Goal: Book appointment/travel/reservation

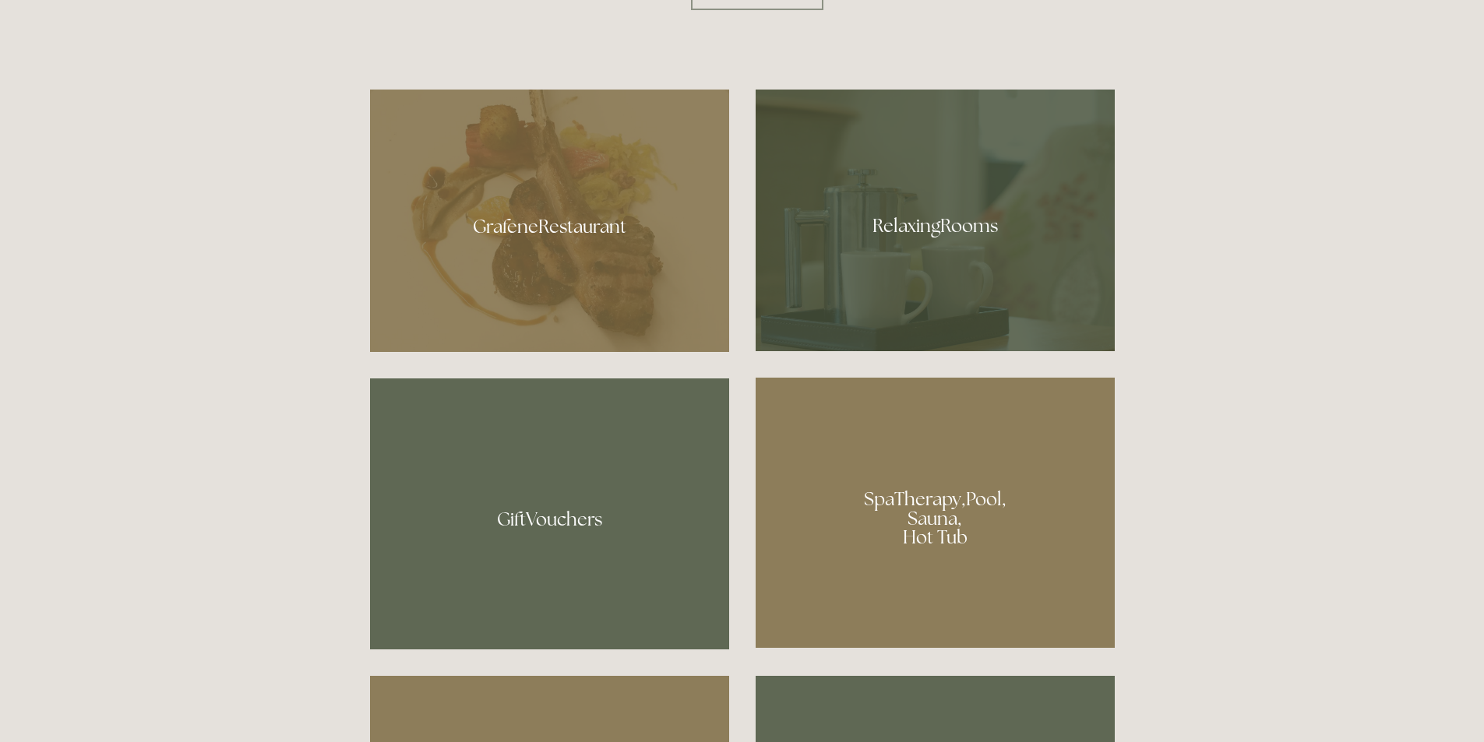
scroll to position [1091, 0]
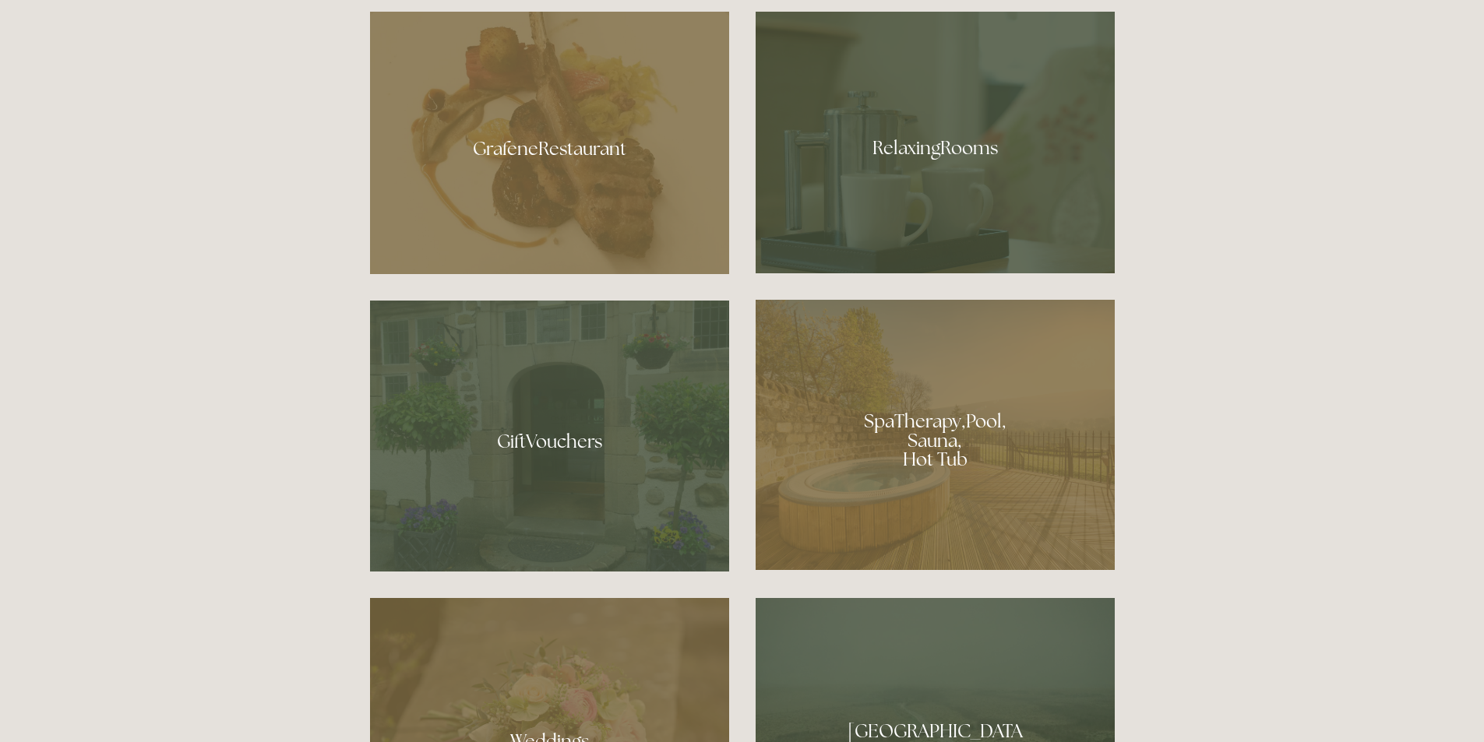
click at [846, 158] on div at bounding box center [935, 143] width 359 height 262
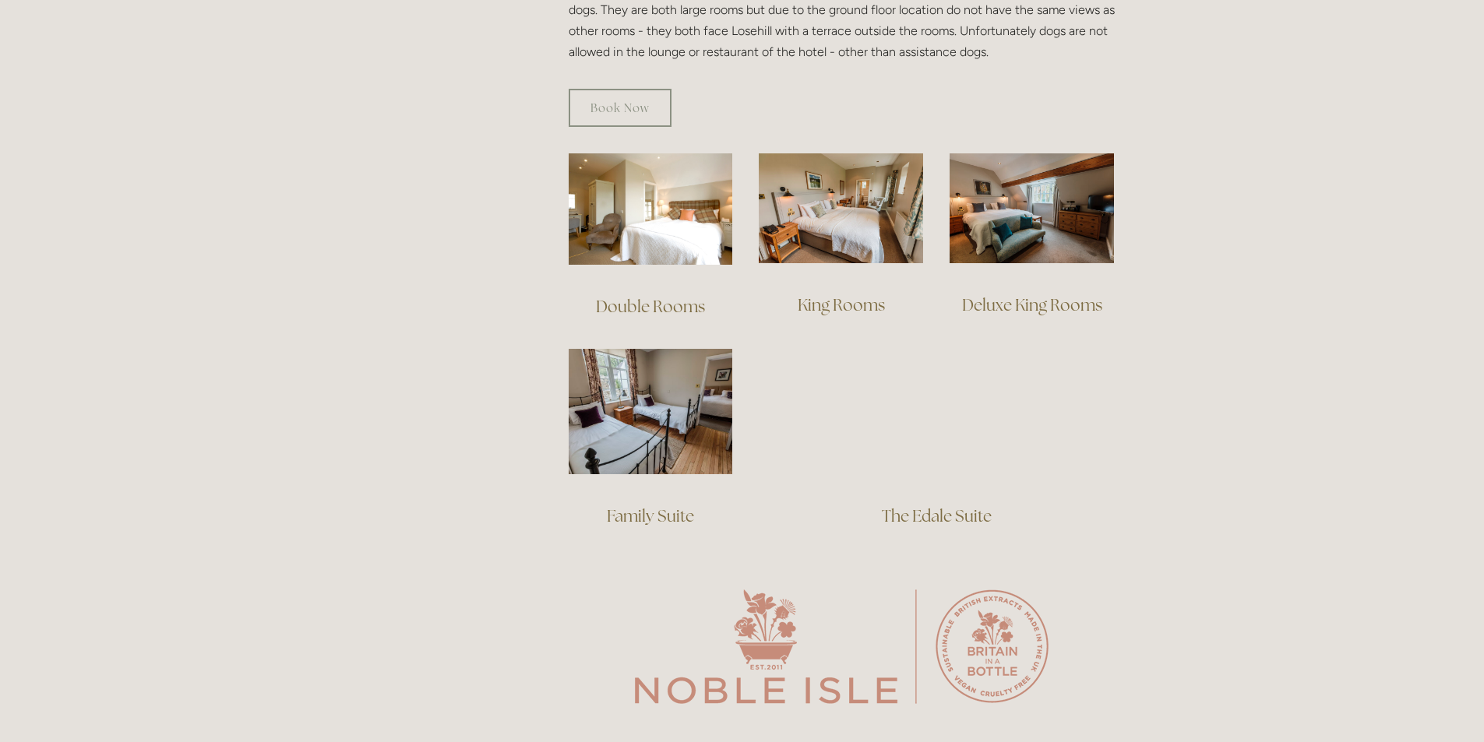
scroll to position [1091, 0]
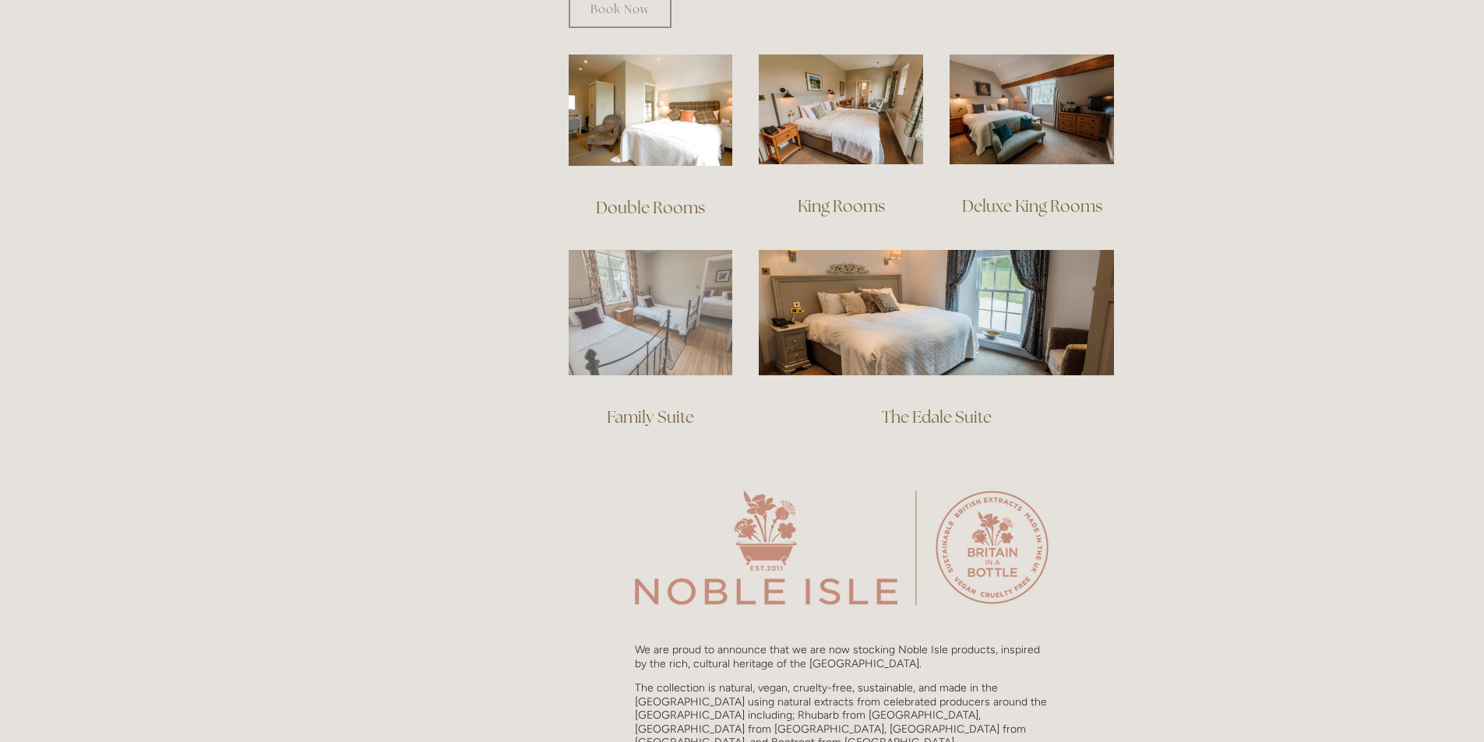
click at [641, 326] on img at bounding box center [651, 312] width 164 height 125
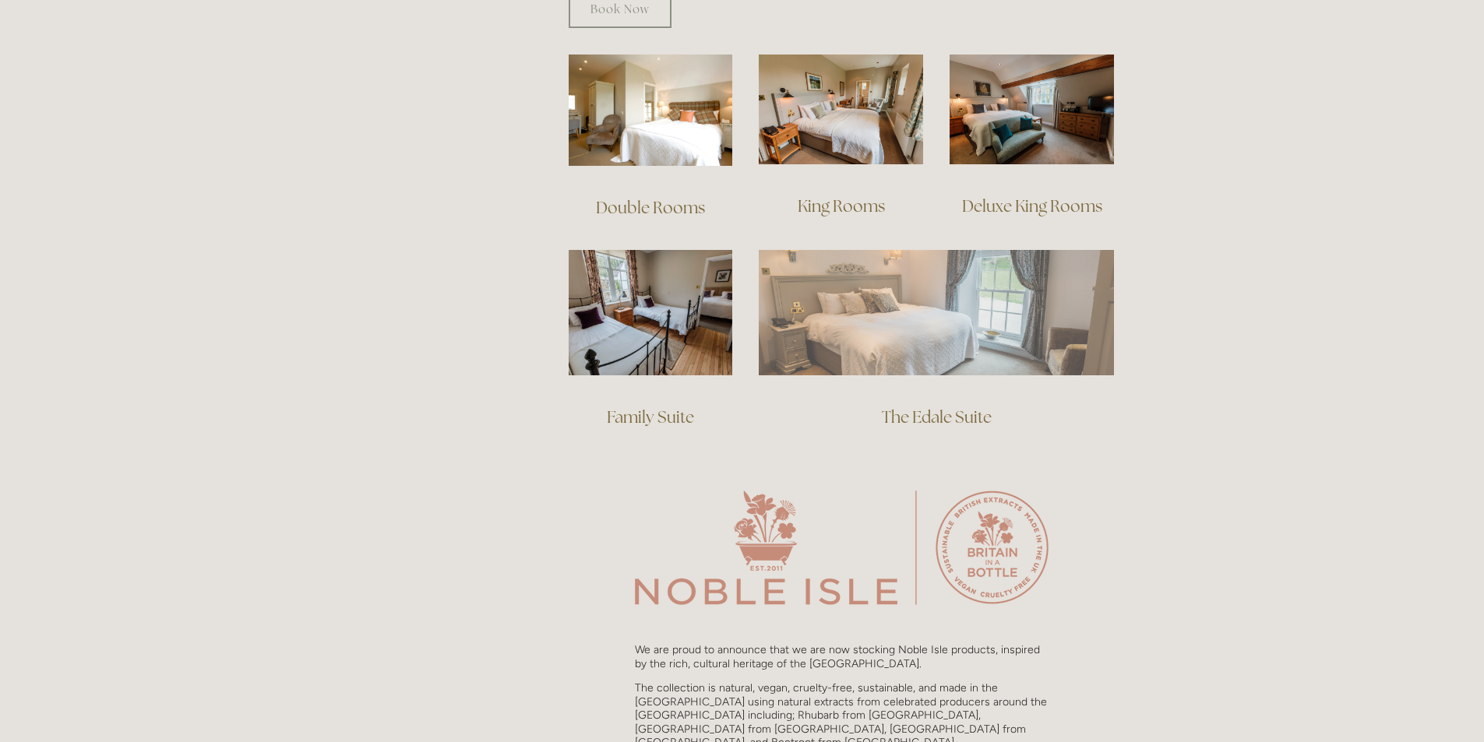
click at [954, 318] on img at bounding box center [936, 312] width 355 height 125
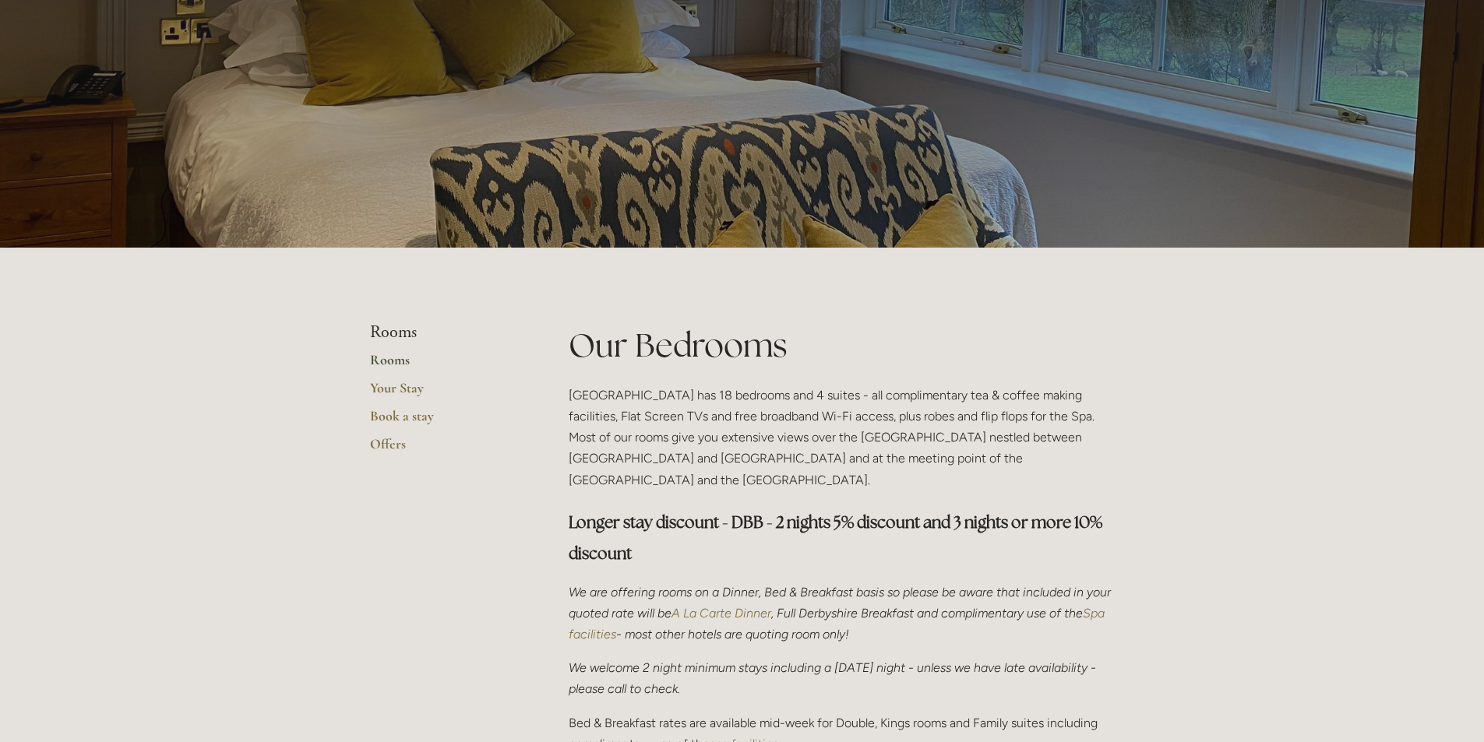
scroll to position [78, 0]
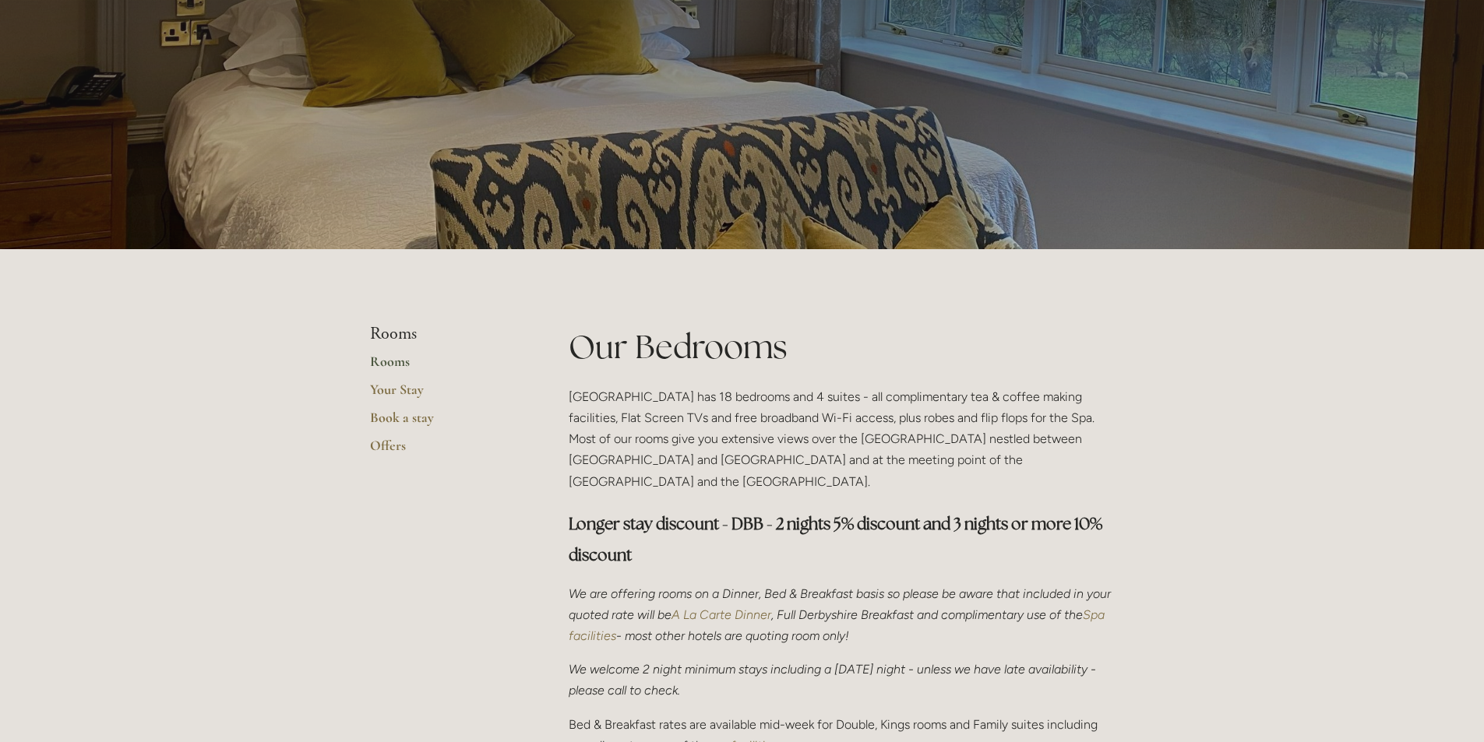
click at [388, 360] on link "Rooms" at bounding box center [444, 367] width 149 height 28
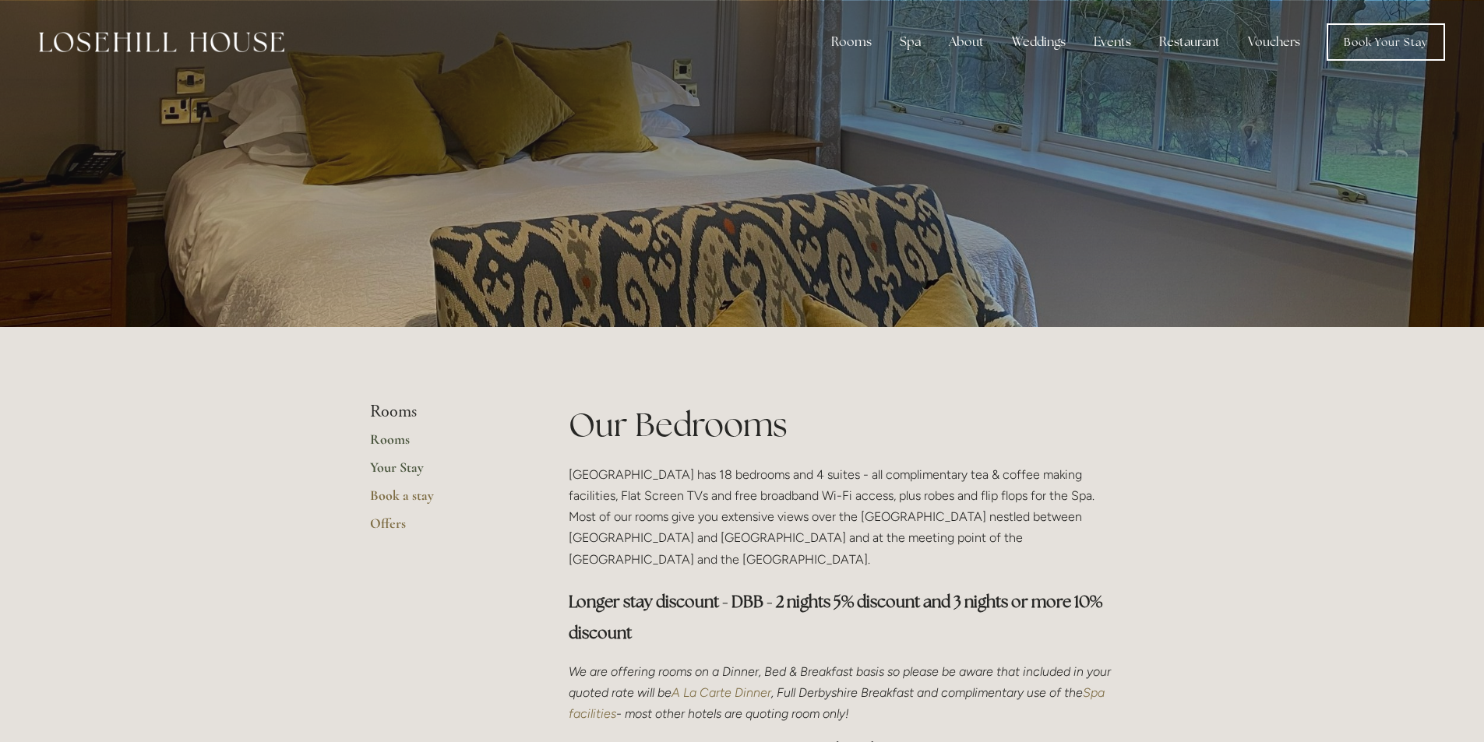
click at [385, 465] on link "Your Stay" at bounding box center [444, 473] width 149 height 28
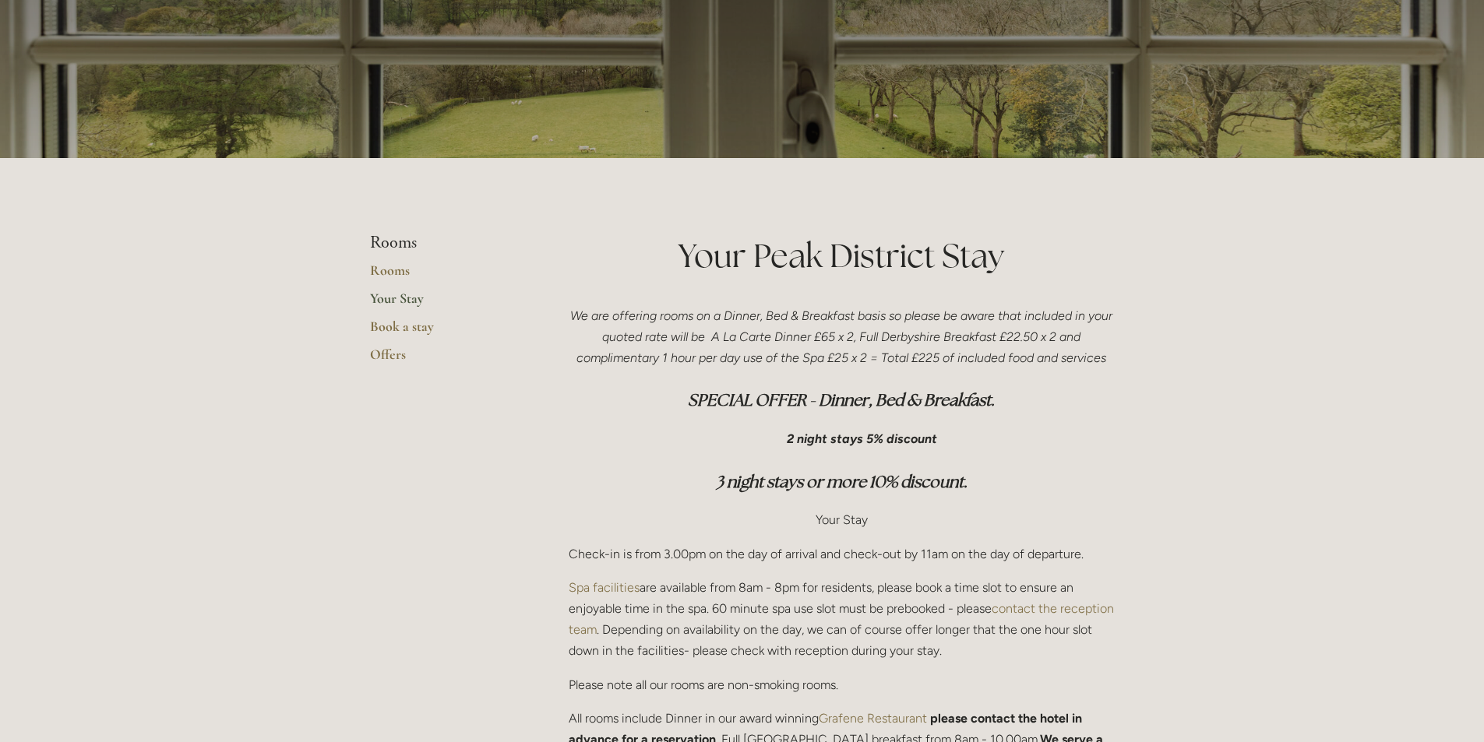
scroll to position [156, 0]
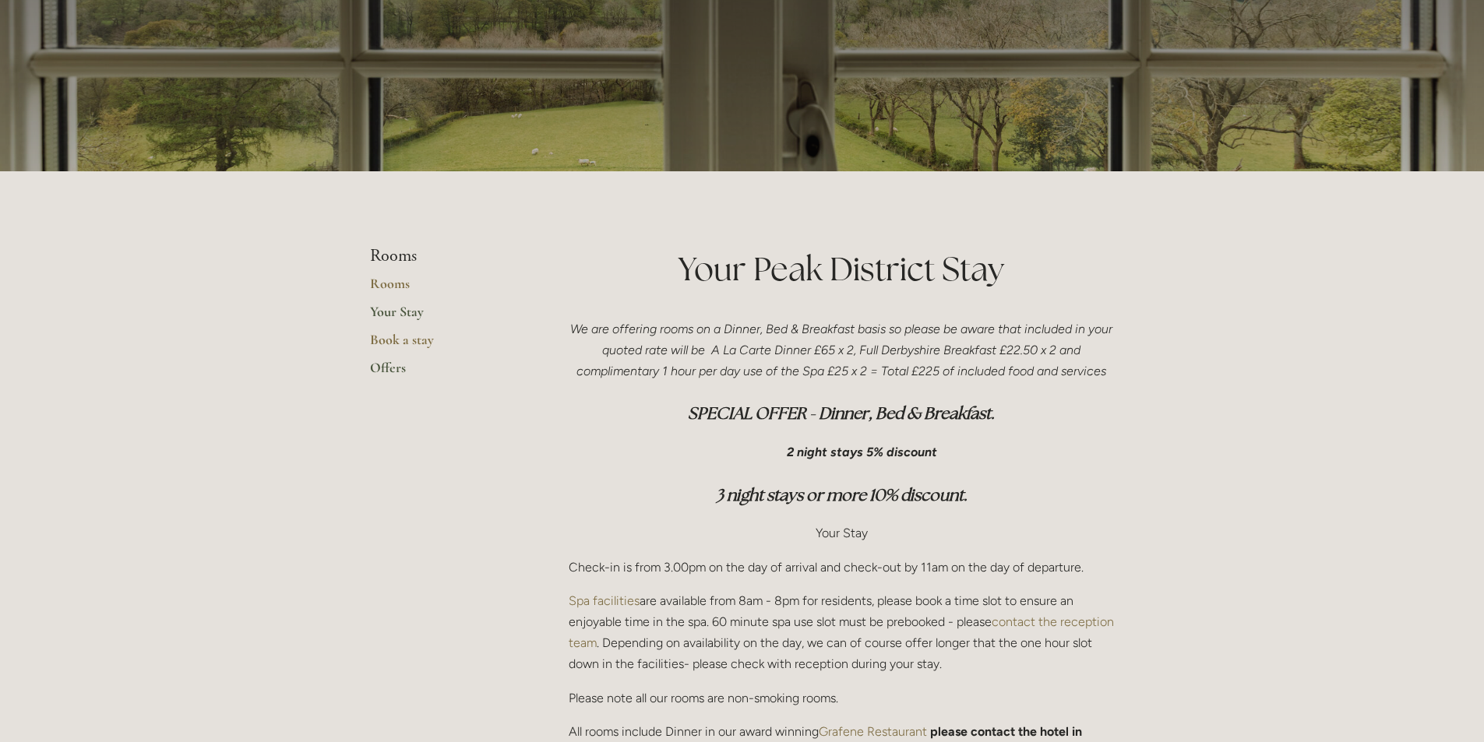
click at [387, 361] on link "Offers" at bounding box center [444, 373] width 149 height 28
click at [383, 287] on link "Rooms" at bounding box center [444, 289] width 149 height 28
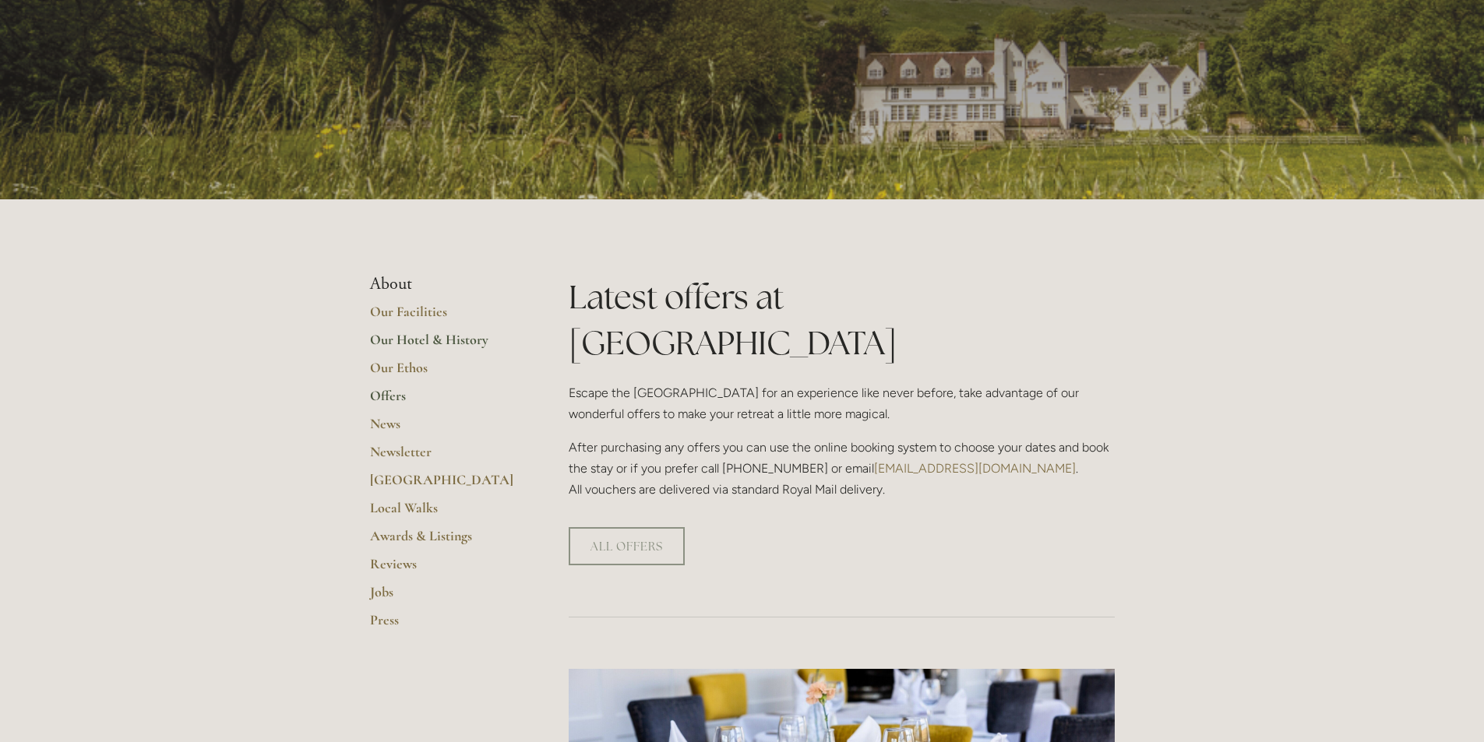
scroll to position [156, 0]
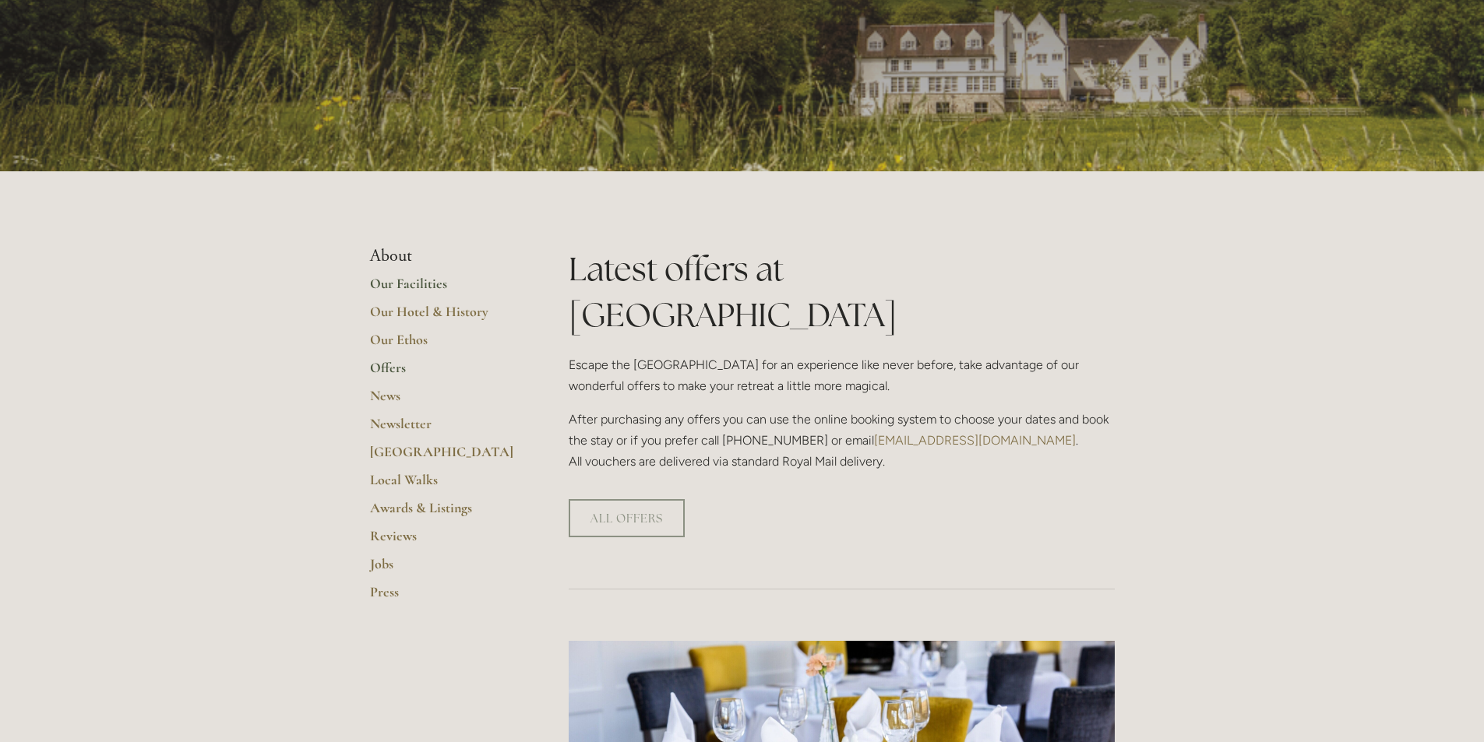
click at [394, 278] on link "Our Facilities" at bounding box center [444, 289] width 149 height 28
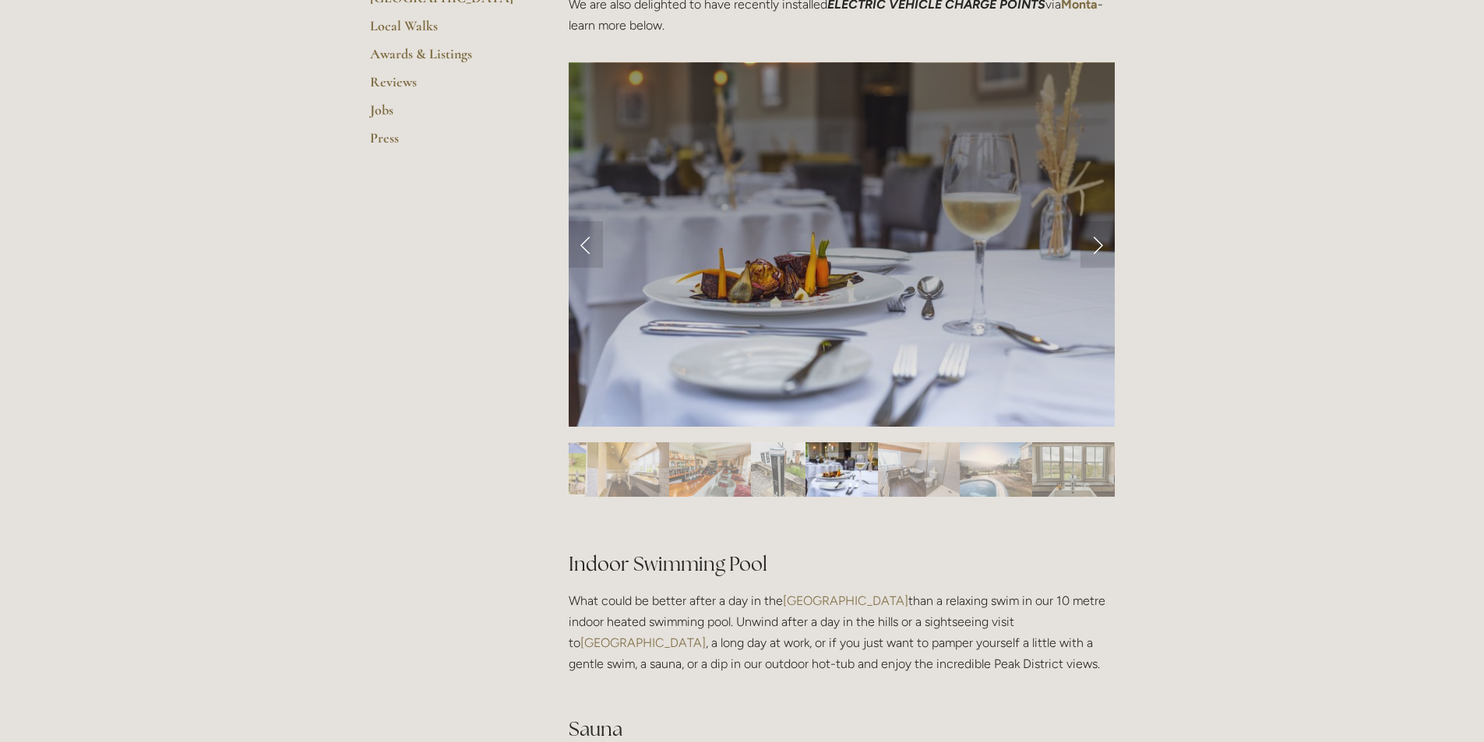
scroll to position [156, 0]
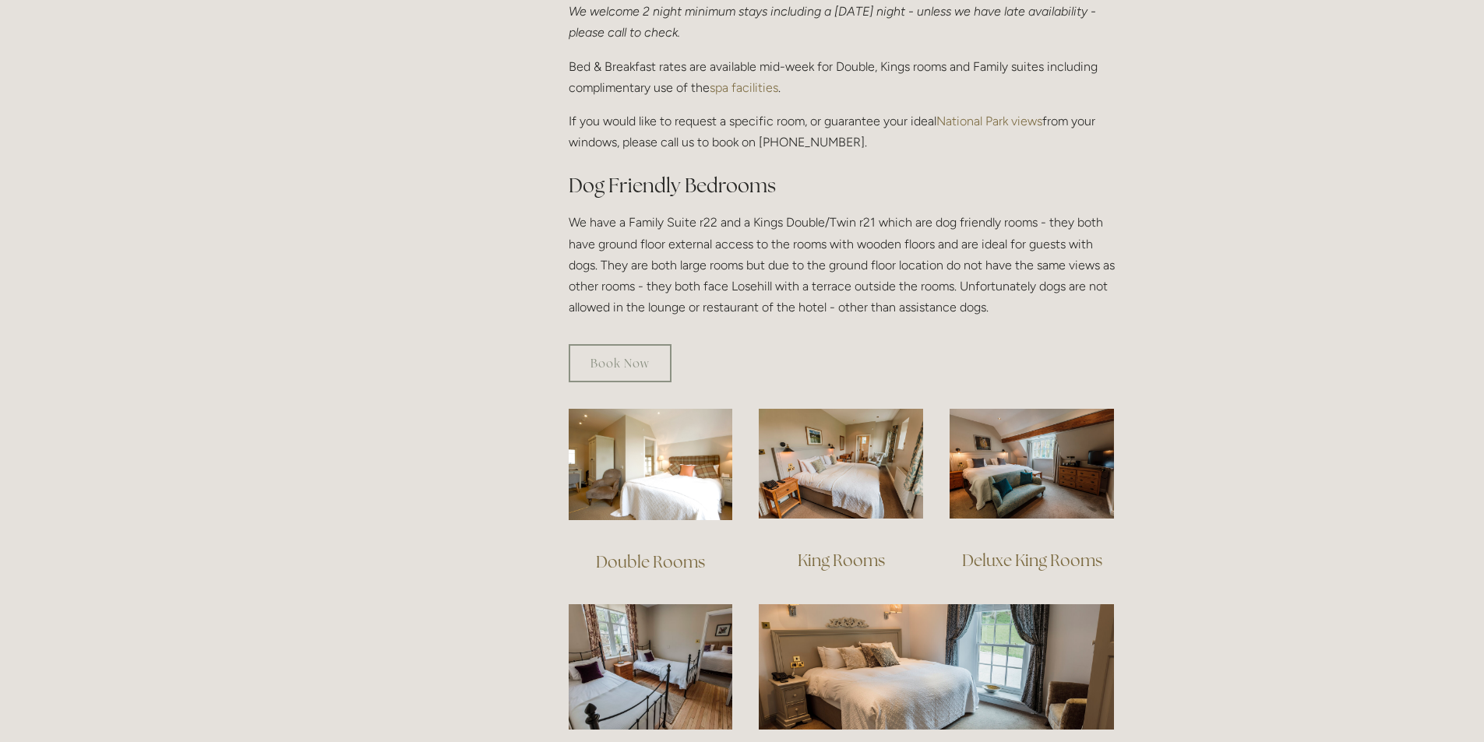
scroll to position [701, 0]
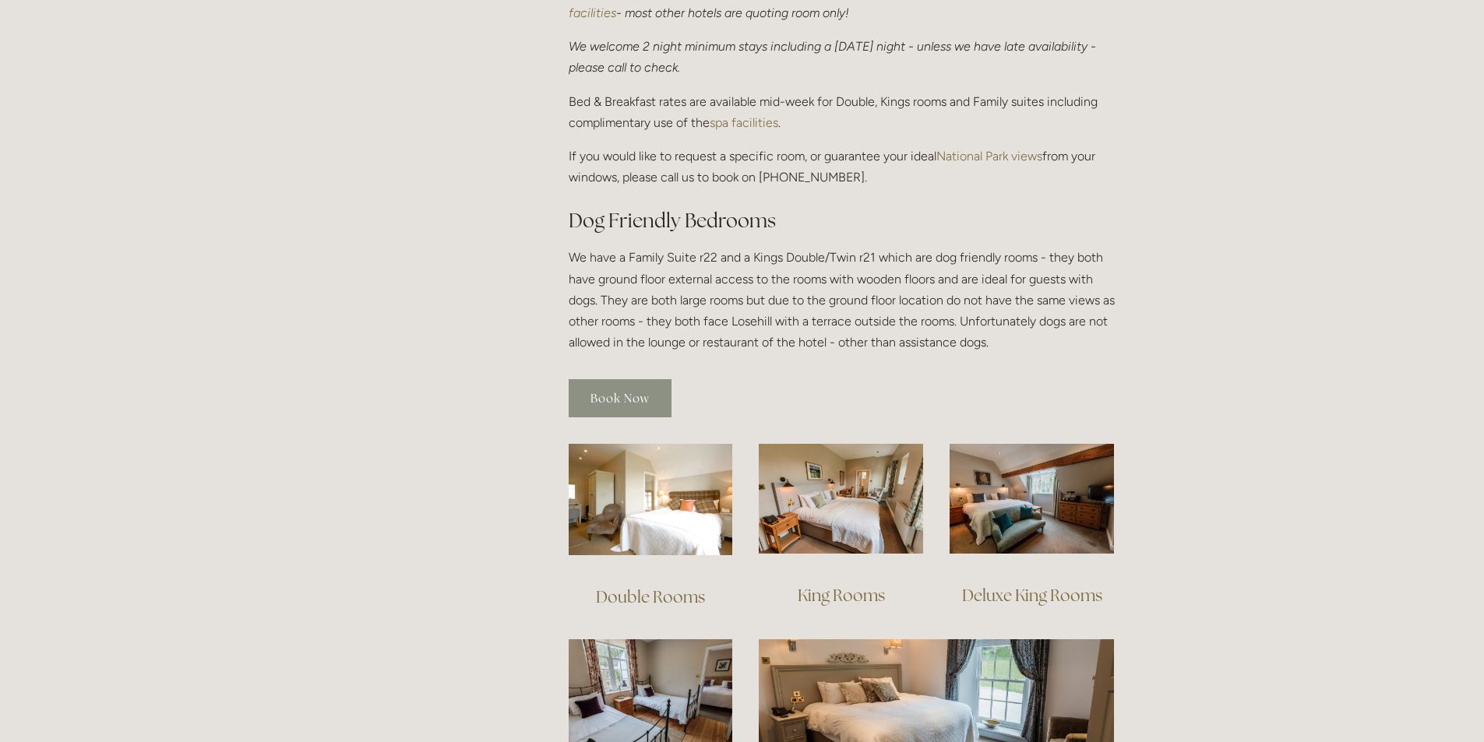
click at [628, 379] on link "Book Now" at bounding box center [620, 398] width 103 height 38
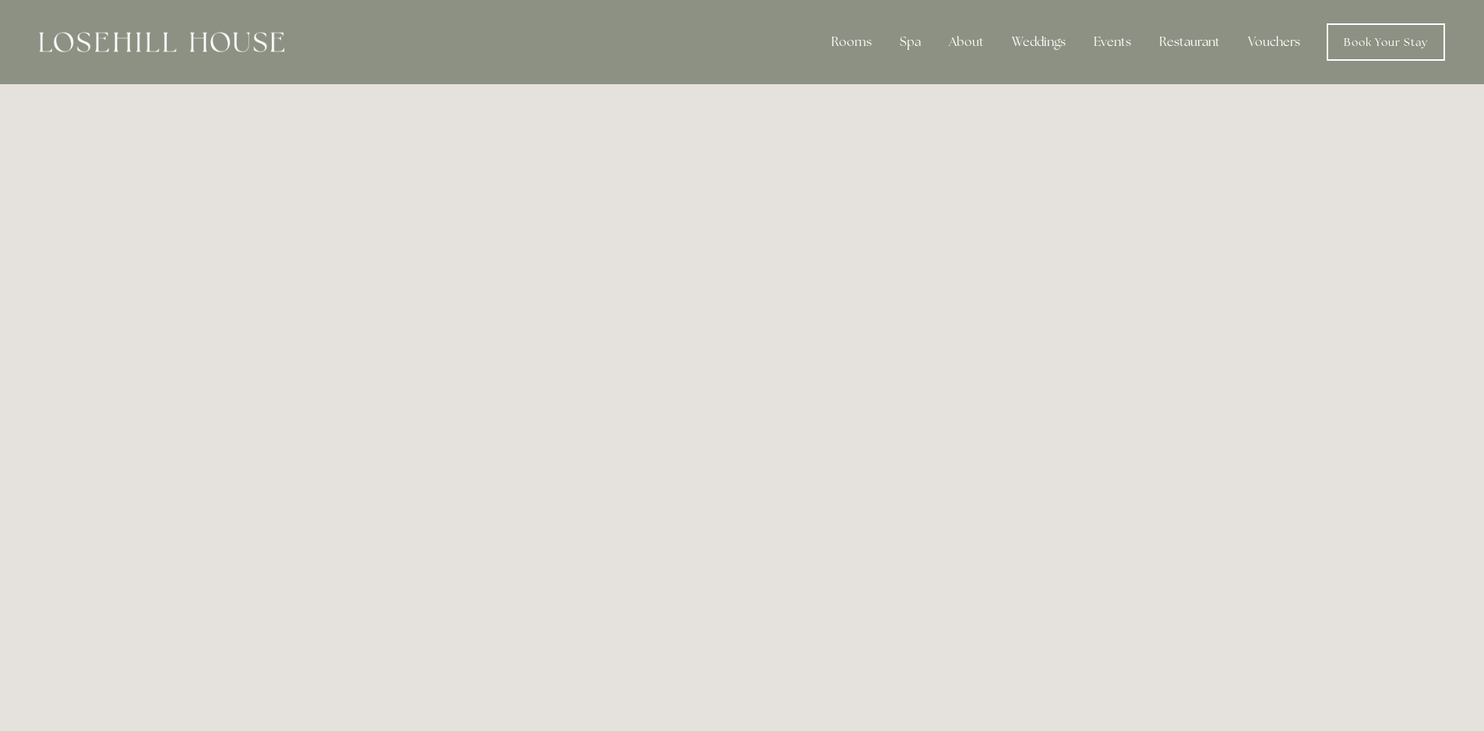
click at [156, 37] on img at bounding box center [161, 42] width 245 height 20
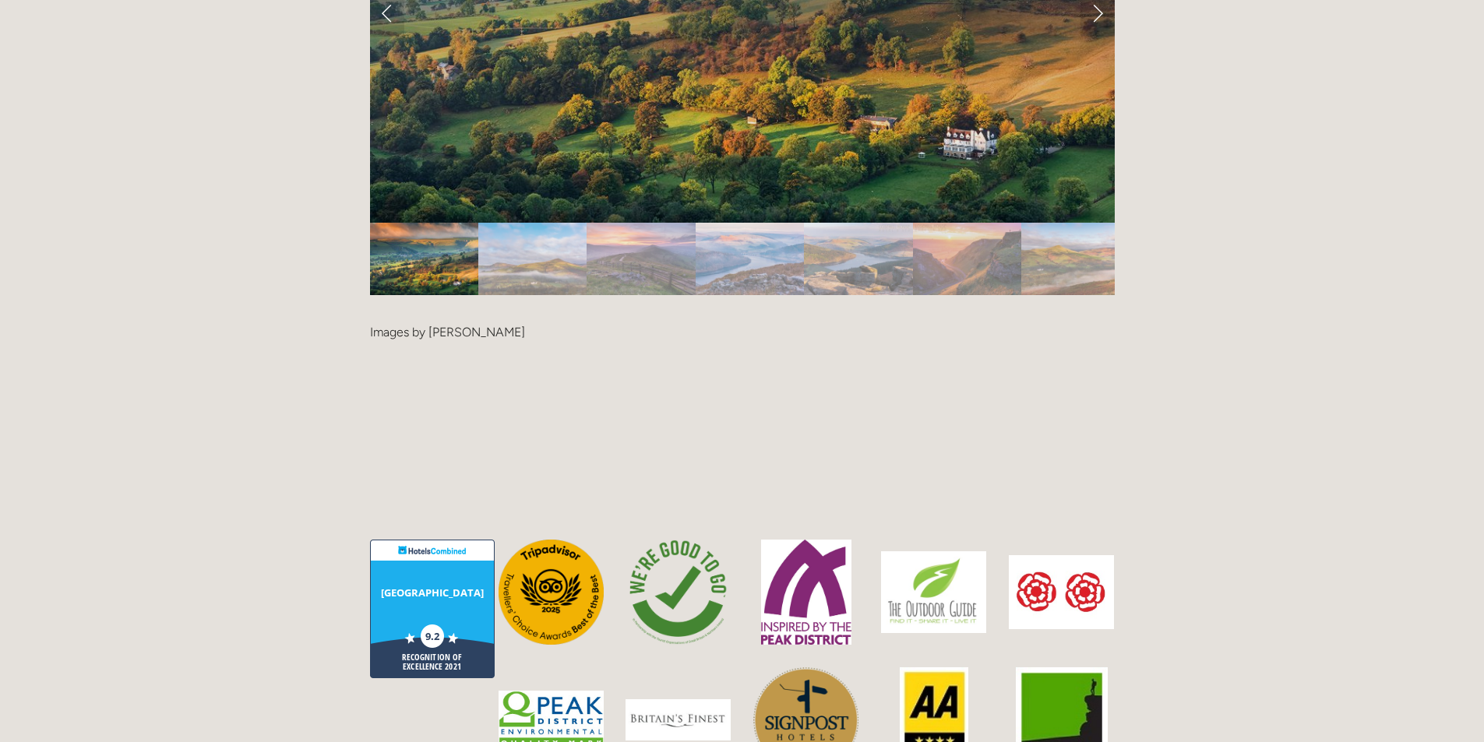
scroll to position [3194, 0]
